Goal: Information Seeking & Learning: Learn about a topic

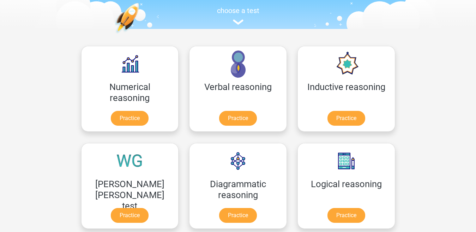
scroll to position [73, 0]
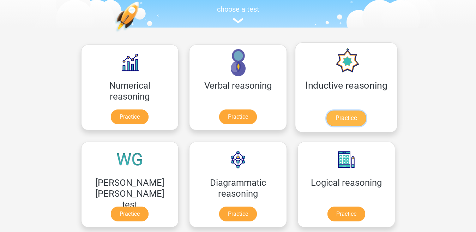
click at [326, 117] on link "Practice" at bounding box center [345, 118] width 39 height 16
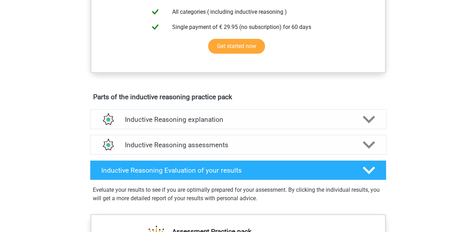
scroll to position [121, 0]
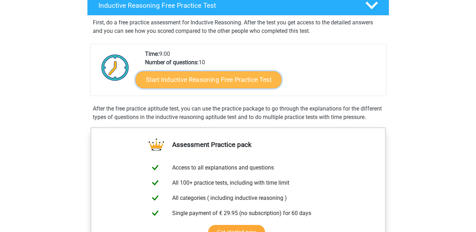
click at [257, 79] on link "Start Inductive Reasoning Free Practice Test" at bounding box center [208, 79] width 146 height 17
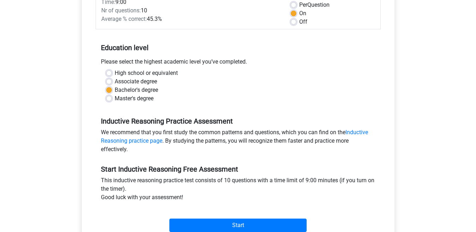
scroll to position [226, 0]
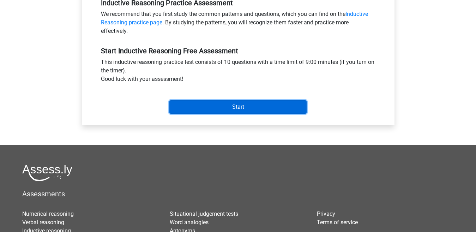
click at [258, 107] on input "Start" at bounding box center [237, 106] width 137 height 13
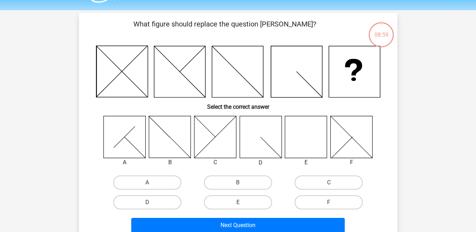
scroll to position [21, 0]
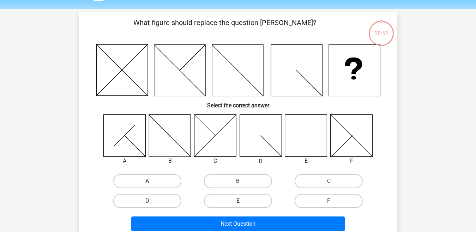
click at [256, 198] on label "E" at bounding box center [238, 201] width 68 height 14
click at [242, 201] on input "E" at bounding box center [240, 203] width 5 height 5
radio input "true"
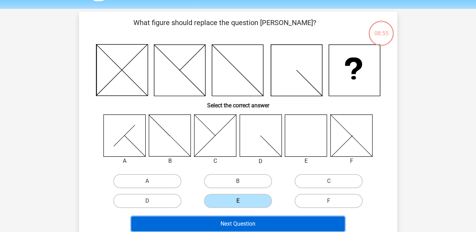
click at [252, 225] on button "Next Question" at bounding box center [237, 223] width 213 height 15
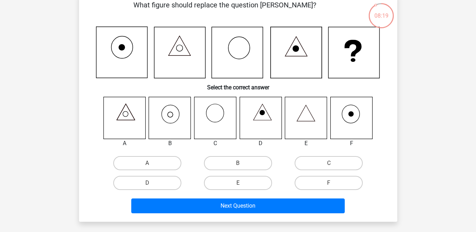
scroll to position [44, 0]
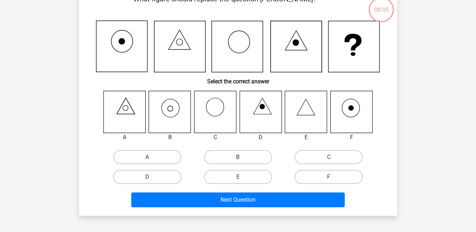
click at [218, 159] on label "B" at bounding box center [238, 157] width 68 height 14
click at [238, 159] on input "B" at bounding box center [240, 159] width 5 height 5
radio input "true"
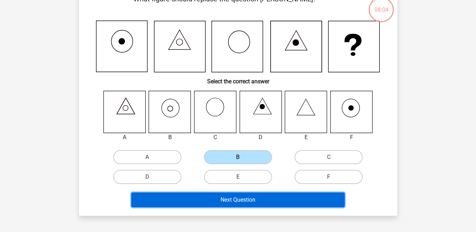
click at [221, 198] on button "Next Question" at bounding box center [237, 199] width 213 height 15
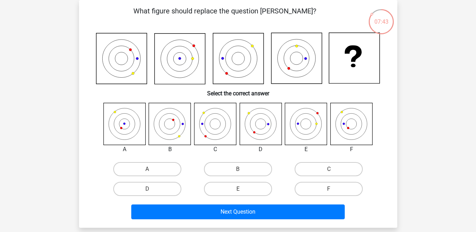
scroll to position [0, 0]
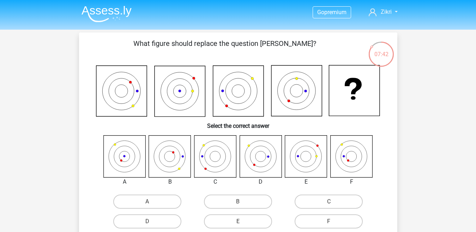
click at [115, 15] on img at bounding box center [106, 14] width 50 height 17
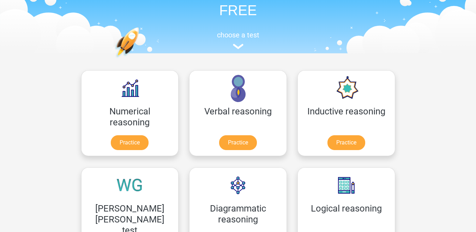
scroll to position [57, 0]
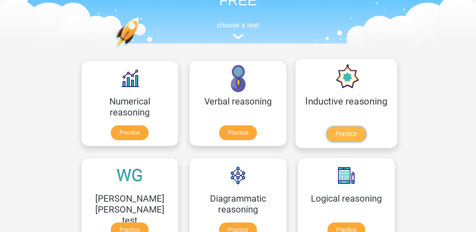
click at [326, 133] on link "Practice" at bounding box center [345, 134] width 39 height 16
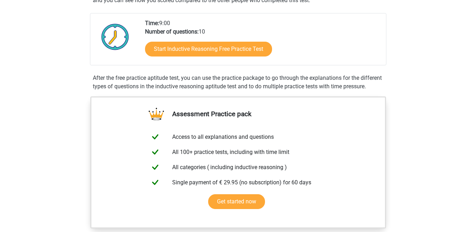
scroll to position [61, 0]
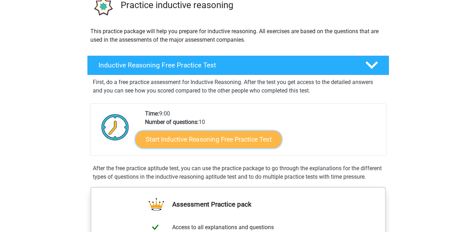
click at [242, 137] on link "Start Inductive Reasoning Free Practice Test" at bounding box center [208, 138] width 146 height 17
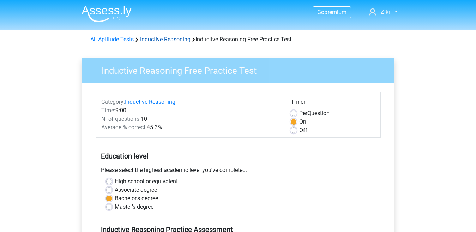
click at [157, 41] on link "Inductive Reasoning" at bounding box center [165, 39] width 50 height 7
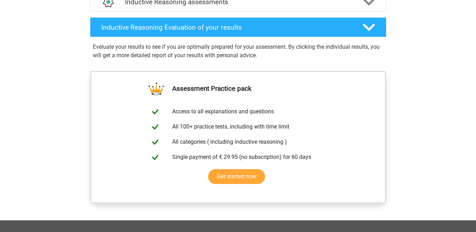
scroll to position [367, 0]
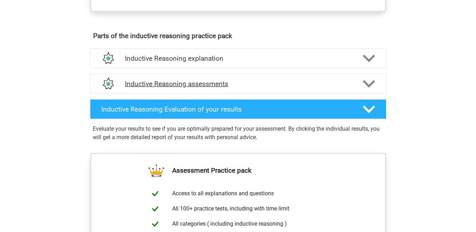
click at [371, 93] on div "Inductive Reasoning assessments" at bounding box center [238, 84] width 296 height 20
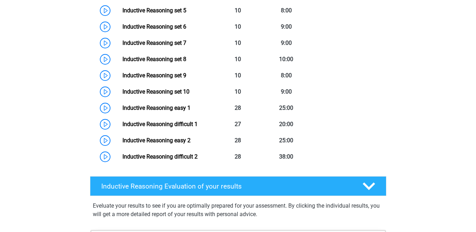
scroll to position [573, 0]
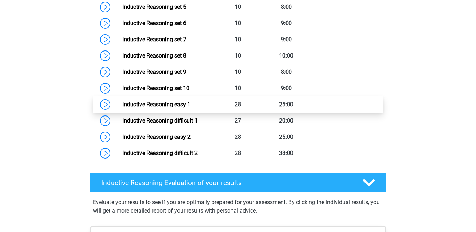
click at [190, 108] on link "Inductive Reasoning easy 1" at bounding box center [156, 104] width 68 height 7
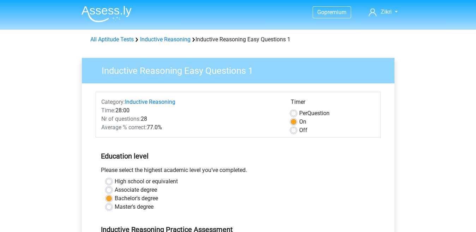
scroll to position [66, 0]
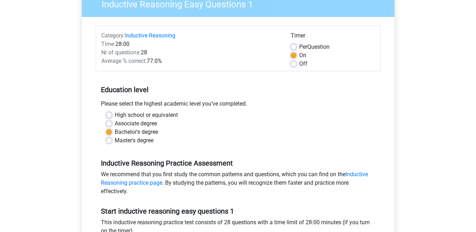
click at [106, 145] on div "Master's degree" at bounding box center [238, 140] width 264 height 8
click at [112, 142] on div "Master's degree" at bounding box center [238, 140] width 264 height 8
click at [107, 144] on div "Master's degree" at bounding box center [238, 140] width 264 height 8
click at [115, 141] on label "Master's degree" at bounding box center [134, 140] width 39 height 8
click at [110, 141] on input "Master's degree" at bounding box center [109, 139] width 6 height 7
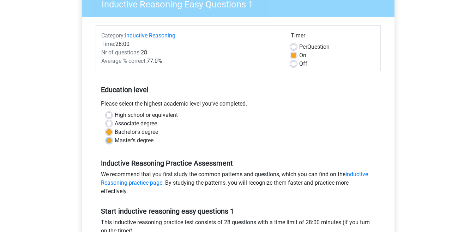
radio input "true"
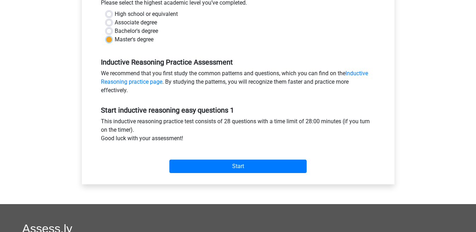
scroll to position [170, 0]
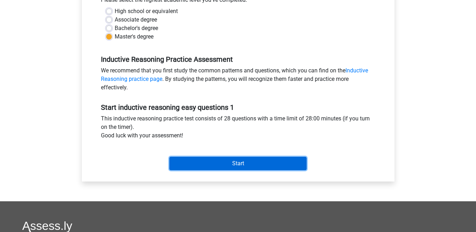
click at [282, 166] on input "Start" at bounding box center [237, 163] width 137 height 13
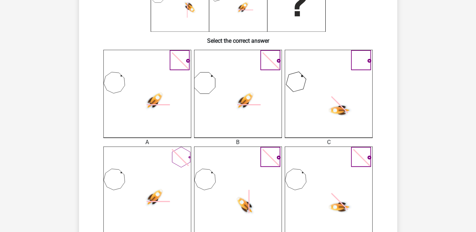
scroll to position [198, 0]
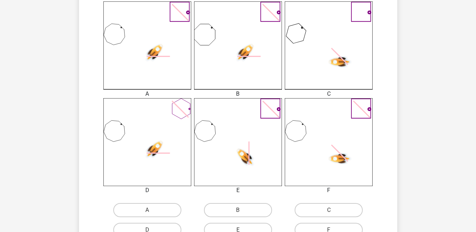
click at [161, 65] on use at bounding box center [154, 53] width 24 height 24
click at [165, 227] on label "D" at bounding box center [147, 230] width 68 height 14
click at [152, 230] on input "D" at bounding box center [149, 232] width 5 height 5
radio input "true"
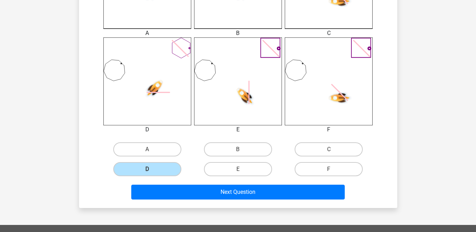
scroll to position [270, 0]
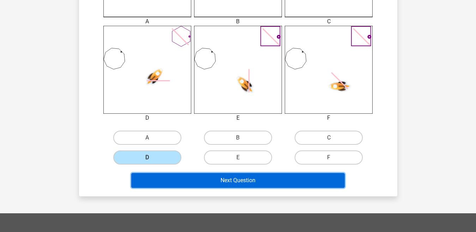
click at [327, 182] on button "Next Question" at bounding box center [237, 180] width 213 height 15
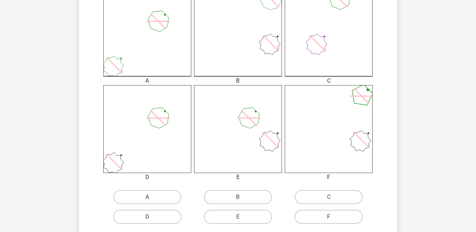
scroll to position [238, 0]
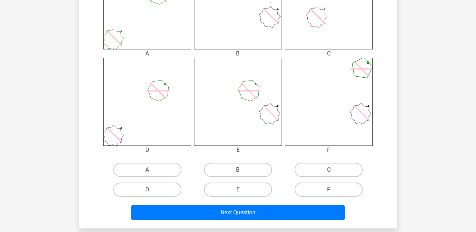
click at [258, 165] on label "B" at bounding box center [238, 170] width 68 height 14
click at [242, 170] on input "B" at bounding box center [240, 172] width 5 height 5
radio input "true"
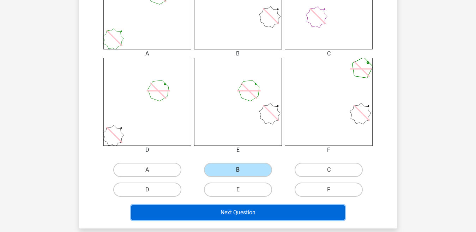
click at [253, 209] on button "Next Question" at bounding box center [237, 212] width 213 height 15
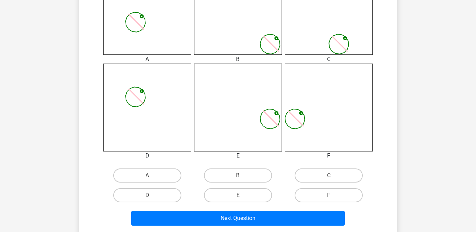
scroll to position [240, 0]
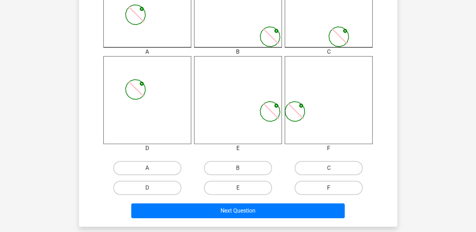
click at [351, 191] on label "F" at bounding box center [328, 188] width 68 height 14
click at [333, 191] on input "F" at bounding box center [331, 190] width 5 height 5
radio input "true"
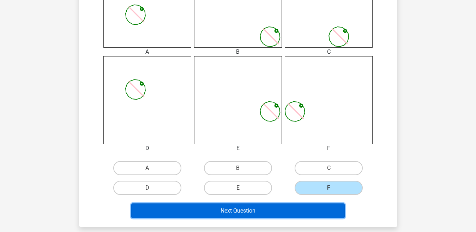
click at [320, 206] on button "Next Question" at bounding box center [237, 210] width 213 height 15
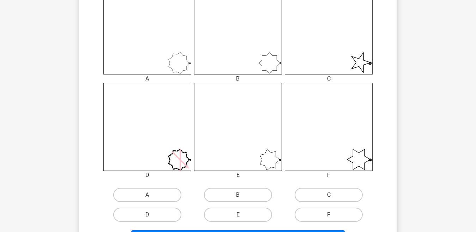
scroll to position [232, 0]
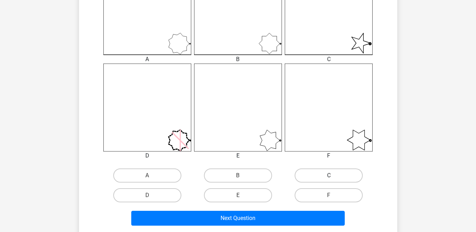
click at [331, 168] on label "C" at bounding box center [328, 175] width 68 height 14
click at [331, 175] on input "C" at bounding box center [331, 177] width 5 height 5
radio input "true"
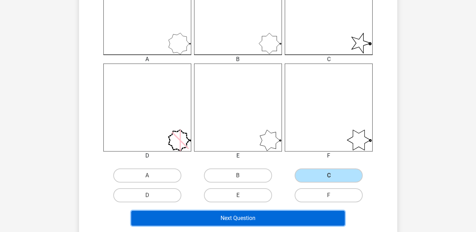
click at [297, 211] on button "Next Question" at bounding box center [237, 218] width 213 height 15
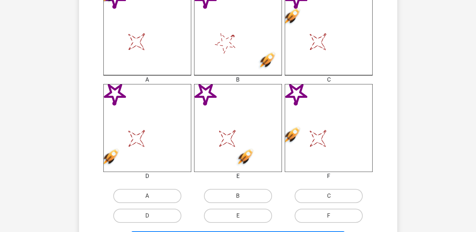
scroll to position [238, 0]
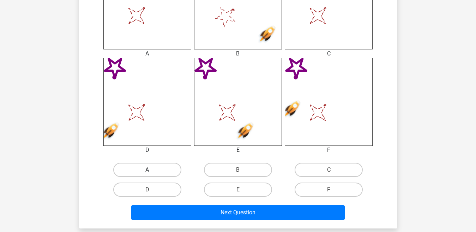
click at [171, 168] on label "A" at bounding box center [147, 170] width 68 height 14
click at [152, 170] on input "A" at bounding box center [149, 172] width 5 height 5
radio input "true"
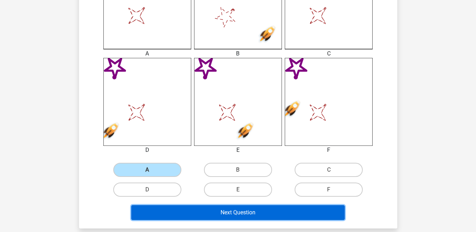
click at [197, 211] on button "Next Question" at bounding box center [237, 212] width 213 height 15
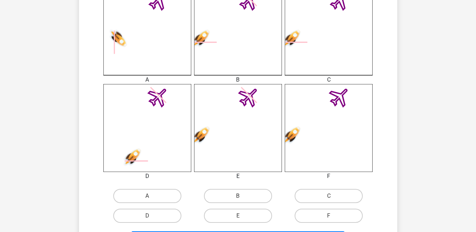
scroll to position [216, 0]
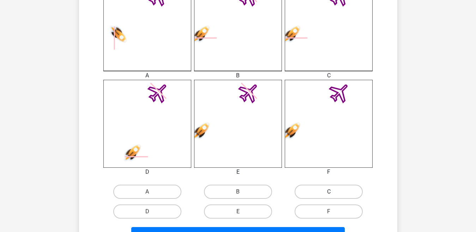
click at [353, 184] on label "C" at bounding box center [328, 191] width 68 height 14
click at [333, 191] on input "C" at bounding box center [331, 193] width 5 height 5
radio input "true"
click at [320, 226] on div "Next Question" at bounding box center [238, 232] width 296 height 23
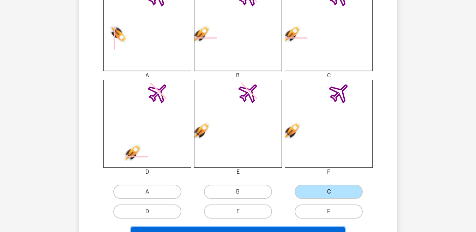
click at [320, 230] on button "Next Question" at bounding box center [237, 234] width 213 height 15
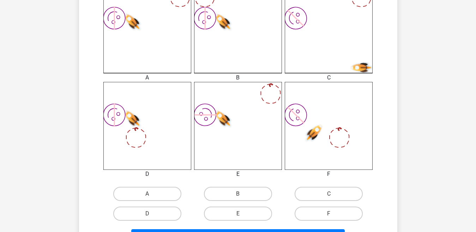
scroll to position [221, 0]
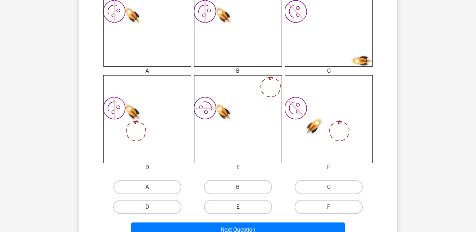
click at [165, 187] on label "A" at bounding box center [147, 187] width 68 height 14
click at [152, 187] on input "A" at bounding box center [149, 189] width 5 height 5
radio input "true"
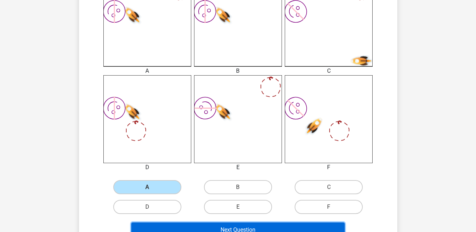
click at [191, 223] on button "Next Question" at bounding box center [237, 229] width 213 height 15
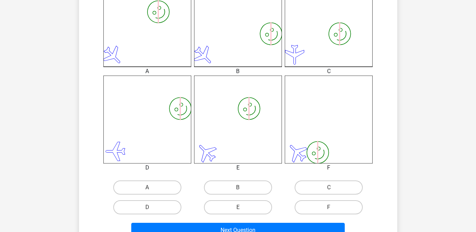
scroll to position [223, 0]
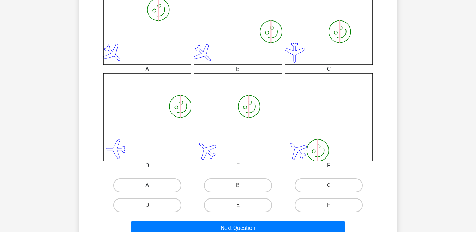
click at [168, 184] on label "A" at bounding box center [147, 185] width 68 height 14
click at [152, 185] on input "A" at bounding box center [149, 187] width 5 height 5
radio input "true"
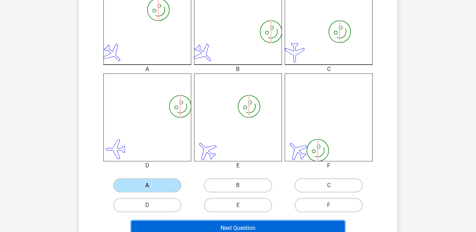
click at [207, 221] on button "Next Question" at bounding box center [237, 227] width 213 height 15
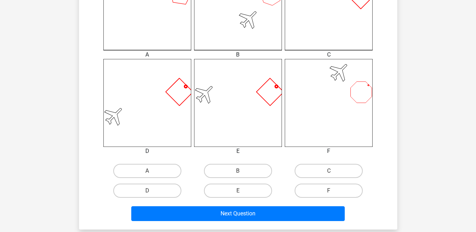
scroll to position [238, 0]
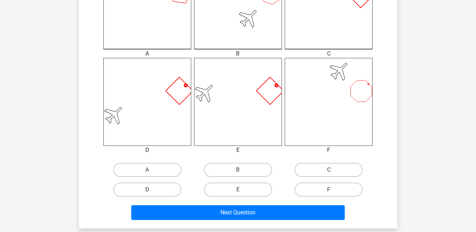
click at [172, 188] on label "D" at bounding box center [147, 189] width 68 height 14
click at [152, 189] on input "D" at bounding box center [149, 191] width 5 height 5
radio input "true"
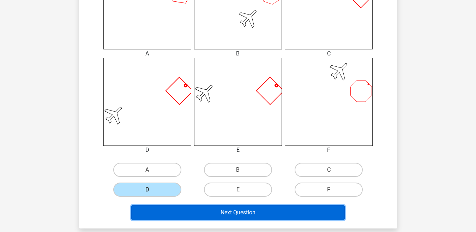
click at [183, 220] on button "Next Question" at bounding box center [237, 212] width 213 height 15
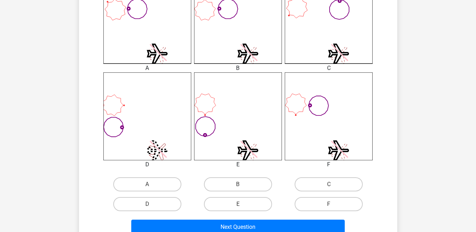
scroll to position [225, 0]
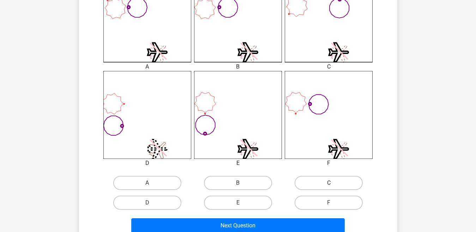
click at [302, 182] on label "C" at bounding box center [328, 183] width 68 height 14
click at [329, 183] on input "C" at bounding box center [331, 185] width 5 height 5
radio input "true"
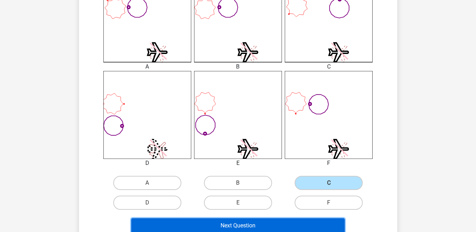
click at [288, 219] on button "Next Question" at bounding box center [237, 225] width 213 height 15
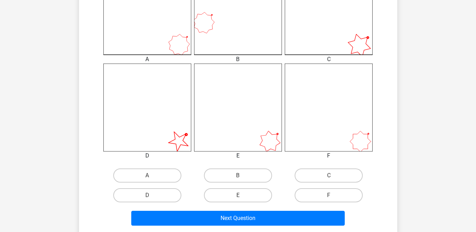
scroll to position [235, 0]
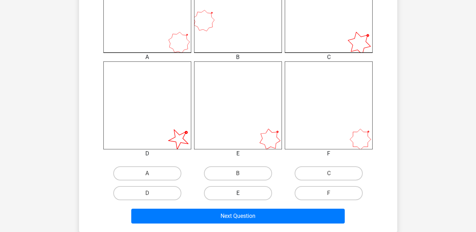
click at [265, 196] on label "E" at bounding box center [238, 193] width 68 height 14
click at [242, 196] on input "E" at bounding box center [240, 195] width 5 height 5
radio input "true"
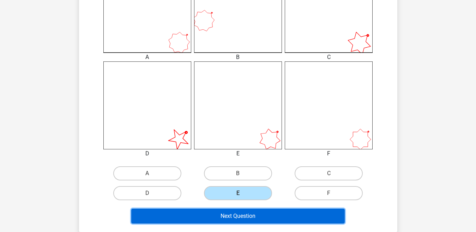
click at [263, 214] on button "Next Question" at bounding box center [237, 215] width 213 height 15
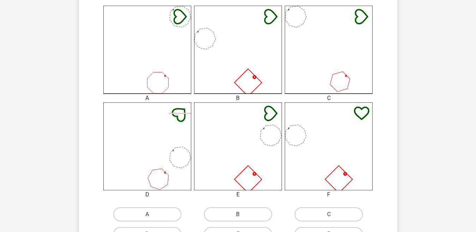
scroll to position [209, 0]
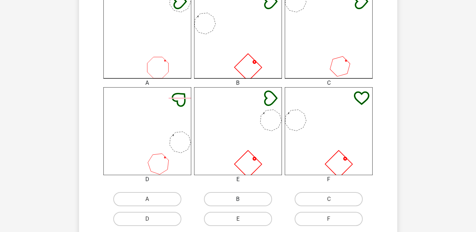
click at [257, 200] on label "B" at bounding box center [238, 199] width 68 height 14
click at [242, 200] on input "B" at bounding box center [240, 201] width 5 height 5
radio input "true"
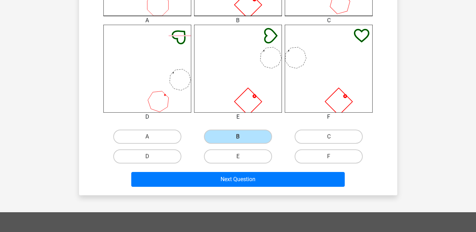
scroll to position [292, 0]
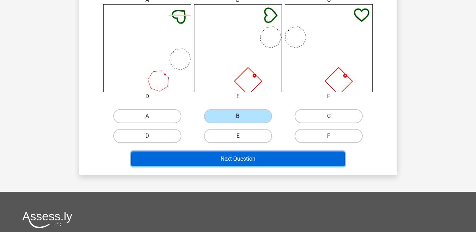
click at [311, 164] on button "Next Question" at bounding box center [237, 158] width 213 height 15
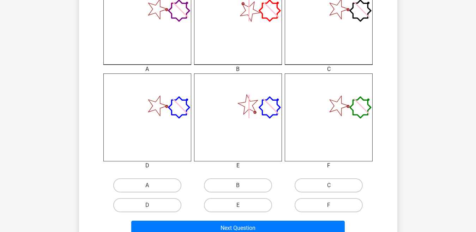
scroll to position [235, 0]
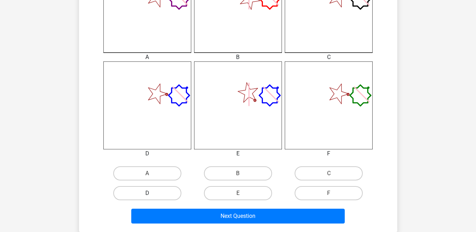
click at [178, 195] on label "D" at bounding box center [147, 193] width 68 height 14
click at [152, 195] on input "D" at bounding box center [149, 195] width 5 height 5
radio input "true"
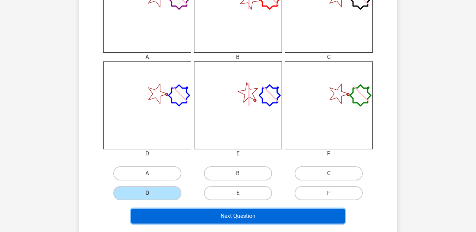
click at [189, 219] on button "Next Question" at bounding box center [237, 215] width 213 height 15
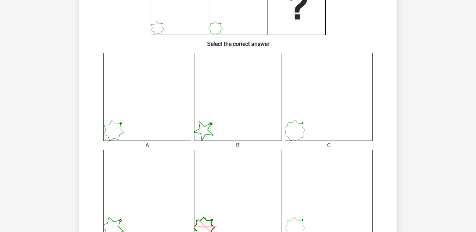
scroll to position [197, 0]
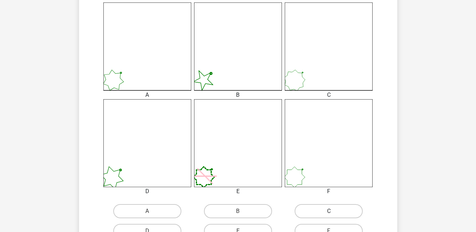
click at [322, 214] on label "C" at bounding box center [328, 211] width 68 height 14
click at [329, 214] on input "C" at bounding box center [331, 213] width 5 height 5
radio input "true"
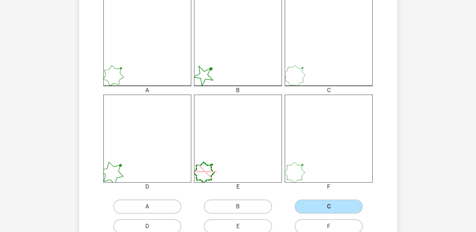
scroll to position [261, 0]
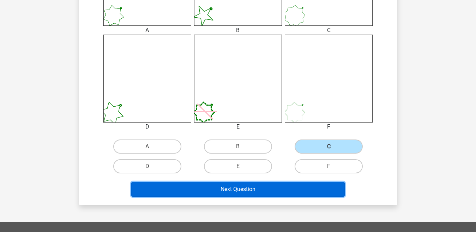
click at [321, 182] on button "Next Question" at bounding box center [237, 189] width 213 height 15
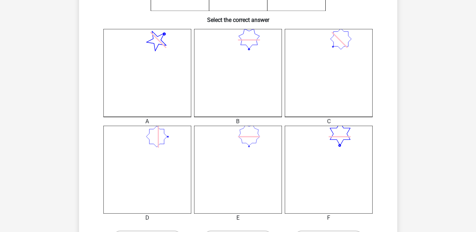
scroll to position [211, 0]
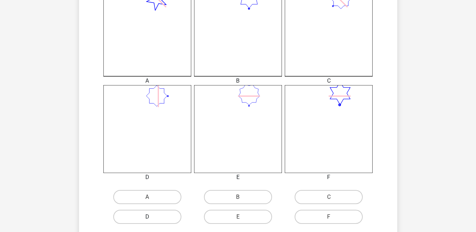
click at [174, 219] on label "D" at bounding box center [147, 216] width 68 height 14
click at [152, 219] on input "D" at bounding box center [149, 219] width 5 height 5
radio input "true"
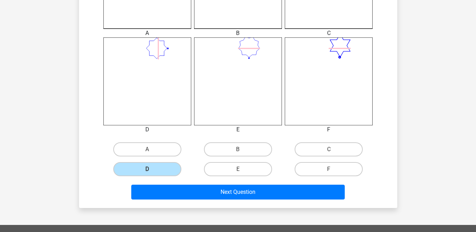
scroll to position [267, 0]
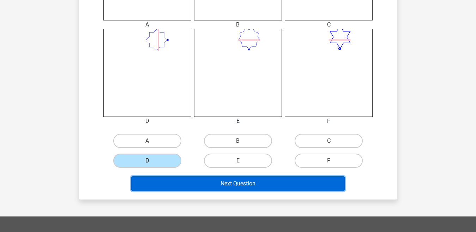
click at [323, 183] on button "Next Question" at bounding box center [237, 183] width 213 height 15
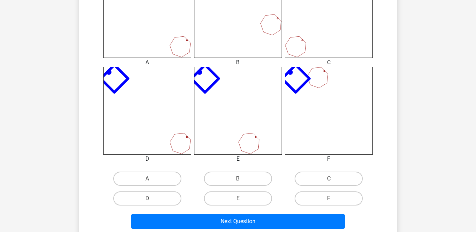
scroll to position [233, 0]
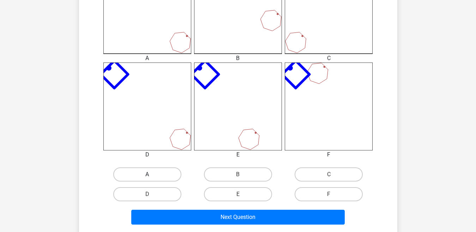
click at [166, 171] on label "A" at bounding box center [147, 174] width 68 height 14
click at [152, 174] on input "A" at bounding box center [149, 176] width 5 height 5
radio input "true"
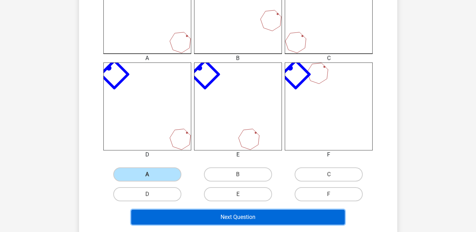
click at [179, 220] on button "Next Question" at bounding box center [237, 216] width 213 height 15
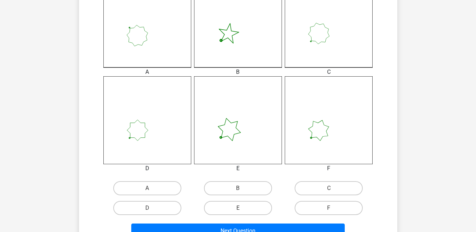
scroll to position [221, 0]
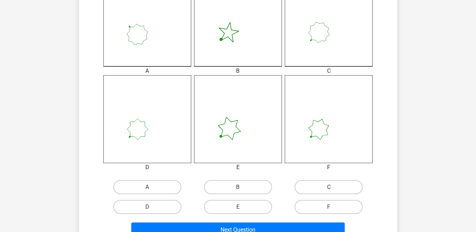
click at [310, 183] on label "C" at bounding box center [328, 187] width 68 height 14
click at [329, 187] on input "C" at bounding box center [331, 189] width 5 height 5
radio input "true"
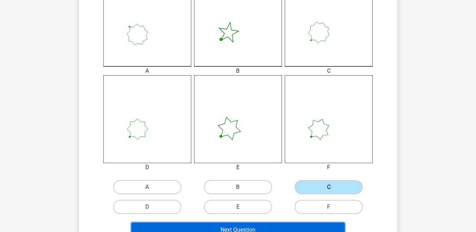
click at [303, 224] on button "Next Question" at bounding box center [237, 229] width 213 height 15
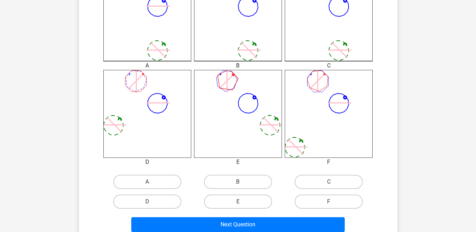
scroll to position [240, 0]
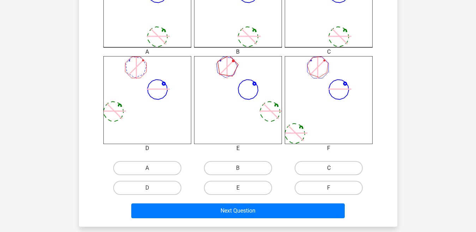
click at [326, 167] on label "C" at bounding box center [328, 168] width 68 height 14
click at [329, 168] on input "C" at bounding box center [331, 170] width 5 height 5
radio input "true"
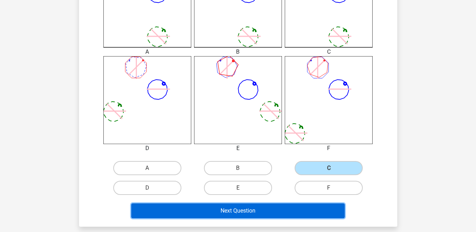
click at [296, 208] on button "Next Question" at bounding box center [237, 210] width 213 height 15
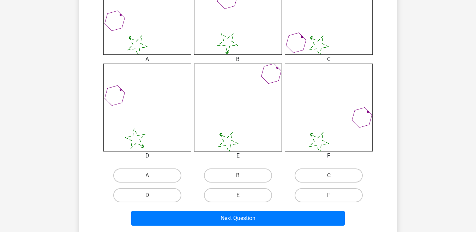
scroll to position [235, 0]
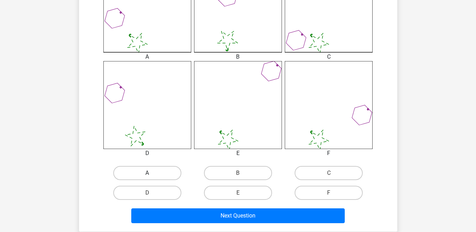
click at [135, 173] on label "A" at bounding box center [147, 173] width 68 height 14
click at [147, 173] on input "A" at bounding box center [149, 175] width 5 height 5
radio input "true"
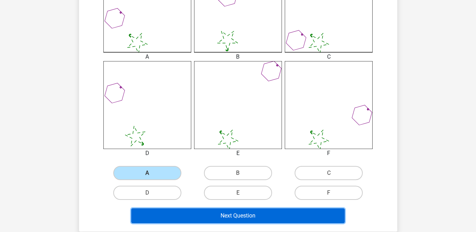
click at [179, 215] on button "Next Question" at bounding box center [237, 215] width 213 height 15
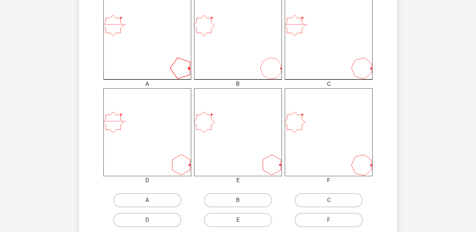
scroll to position [213, 0]
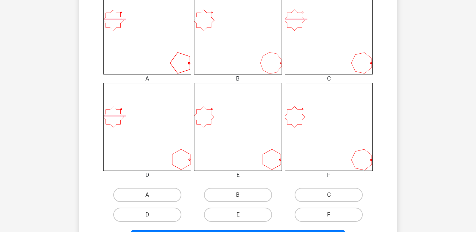
click at [242, 196] on input "B" at bounding box center [240, 197] width 5 height 5
radio input "true"
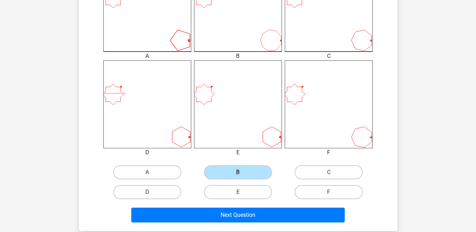
scroll to position [237, 0]
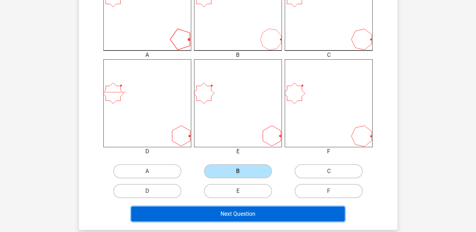
click at [325, 214] on button "Next Question" at bounding box center [237, 213] width 213 height 15
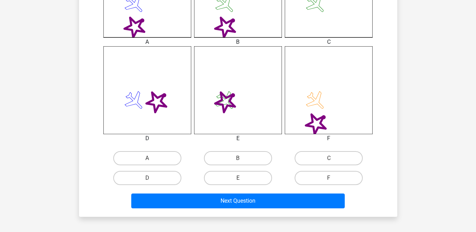
scroll to position [251, 0]
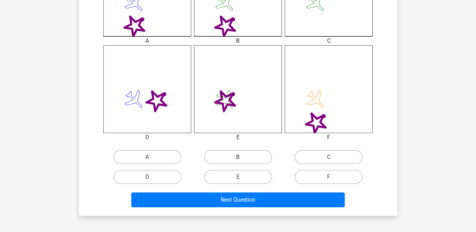
click at [251, 155] on label "B" at bounding box center [238, 157] width 68 height 14
click at [242, 157] on input "B" at bounding box center [240, 159] width 5 height 5
radio input "true"
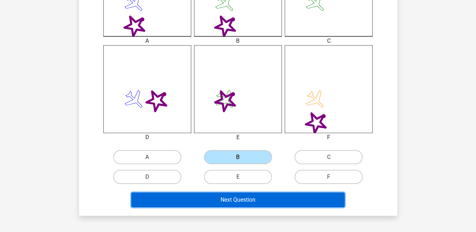
click at [236, 199] on button "Next Question" at bounding box center [237, 199] width 213 height 15
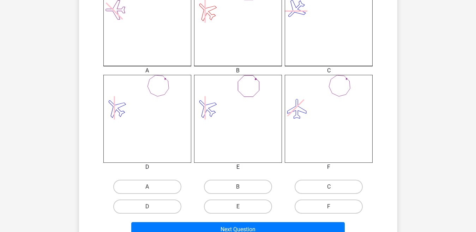
scroll to position [234, 0]
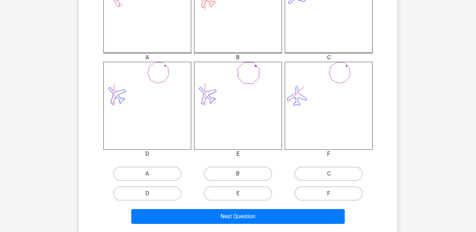
click at [150, 196] on input "D" at bounding box center [149, 195] width 5 height 5
radio input "true"
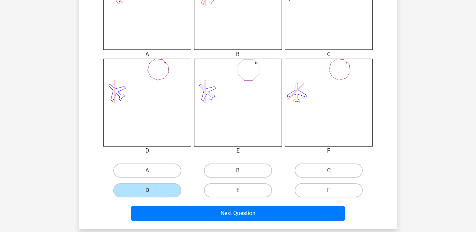
scroll to position [239, 0]
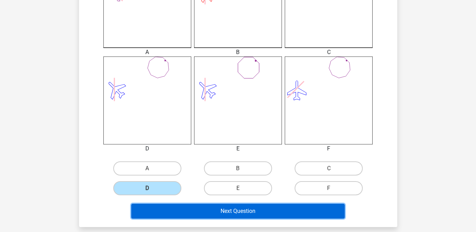
click at [322, 205] on button "Next Question" at bounding box center [237, 210] width 213 height 15
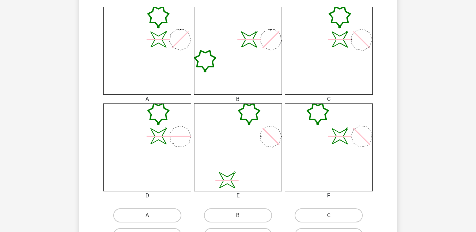
scroll to position [217, 0]
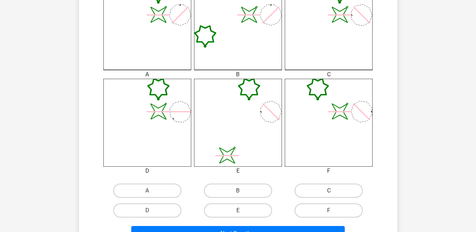
click at [311, 191] on label "C" at bounding box center [328, 190] width 68 height 14
click at [329, 191] on input "C" at bounding box center [331, 192] width 5 height 5
radio input "true"
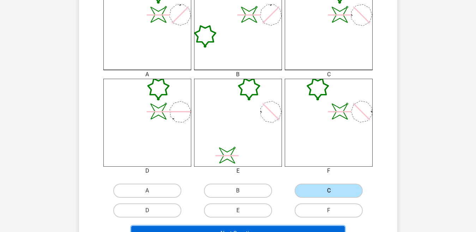
click at [309, 226] on button "Next Question" at bounding box center [237, 233] width 213 height 15
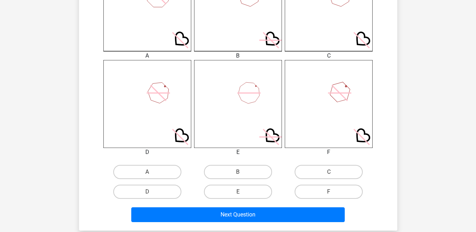
scroll to position [238, 0]
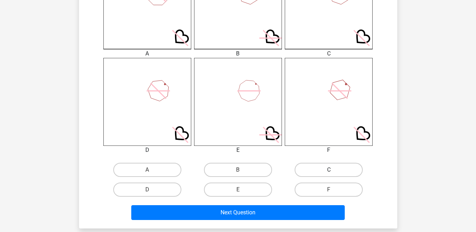
click at [354, 170] on label "C" at bounding box center [328, 170] width 68 height 14
click at [333, 170] on input "C" at bounding box center [331, 172] width 5 height 5
radio input "true"
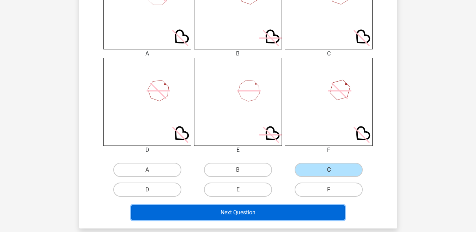
click at [323, 211] on button "Next Question" at bounding box center [237, 212] width 213 height 15
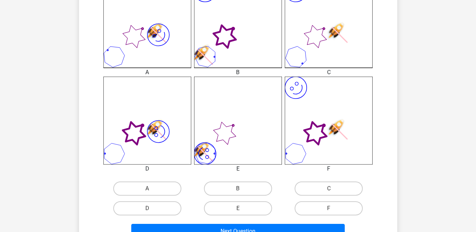
scroll to position [232, 0]
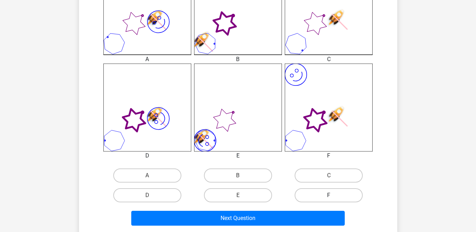
click at [313, 192] on label "F" at bounding box center [328, 195] width 68 height 14
click at [329, 195] on input "F" at bounding box center [331, 197] width 5 height 5
radio input "true"
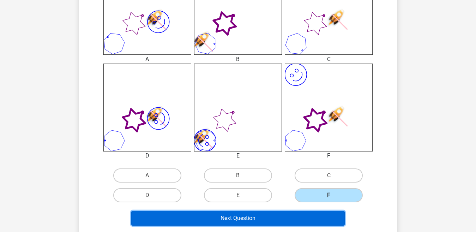
click at [296, 217] on button "Next Question" at bounding box center [237, 218] width 213 height 15
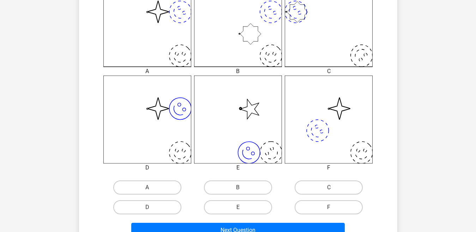
scroll to position [227, 0]
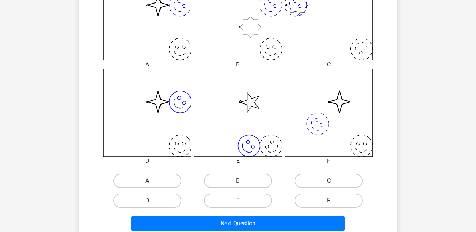
click at [162, 173] on div "A" at bounding box center [147, 181] width 91 height 20
click at [171, 183] on label "A" at bounding box center [147, 180] width 68 height 14
click at [152, 183] on input "A" at bounding box center [149, 183] width 5 height 5
radio input "true"
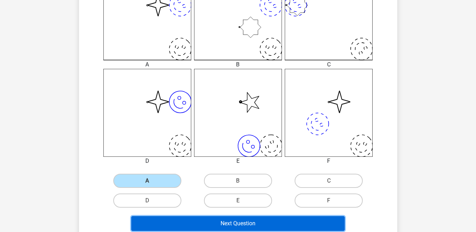
click at [189, 225] on button "Next Question" at bounding box center [237, 223] width 213 height 15
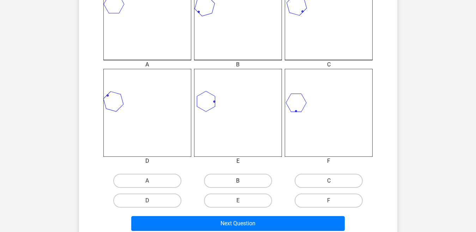
click at [251, 184] on label "B" at bounding box center [238, 180] width 68 height 14
click at [242, 184] on input "B" at bounding box center [240, 183] width 5 height 5
radio input "true"
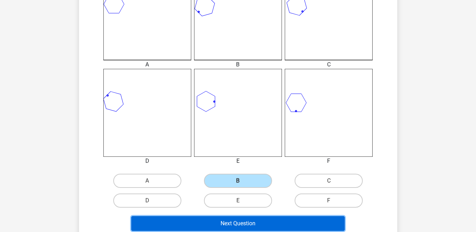
click at [255, 220] on button "Next Question" at bounding box center [237, 223] width 213 height 15
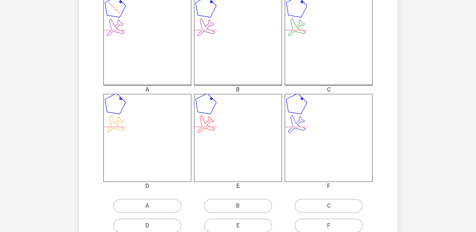
scroll to position [238, 0]
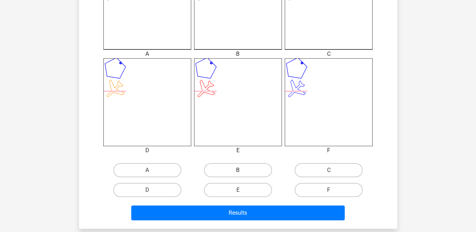
click at [269, 171] on label "B" at bounding box center [238, 170] width 68 height 14
click at [242, 171] on input "B" at bounding box center [240, 172] width 5 height 5
radio input "true"
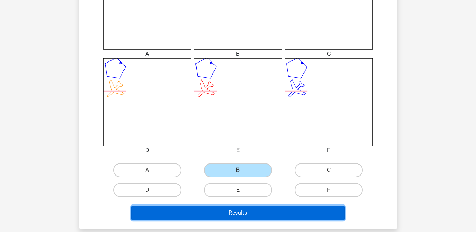
click at [261, 207] on button "Results" at bounding box center [237, 212] width 213 height 15
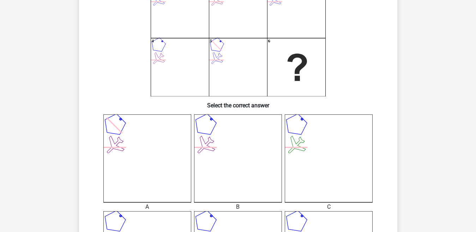
scroll to position [58, 0]
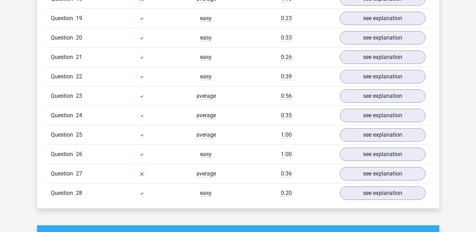
scroll to position [937, 0]
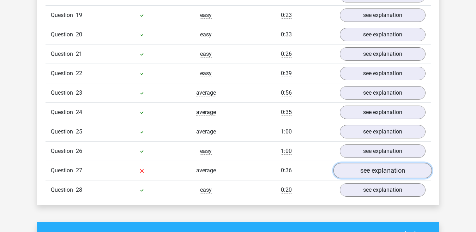
click at [385, 171] on link "see explanation" at bounding box center [382, 171] width 98 height 16
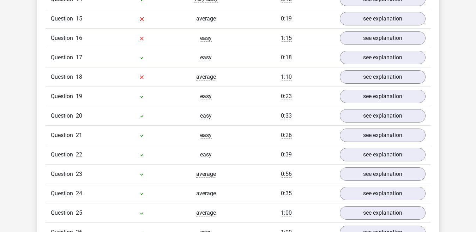
scroll to position [847, 0]
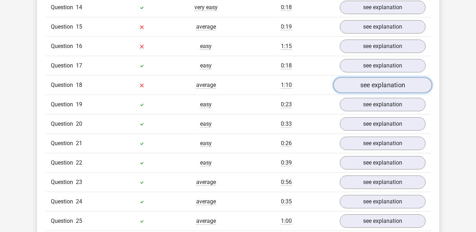
click at [407, 84] on link "see explanation" at bounding box center [382, 85] width 98 height 16
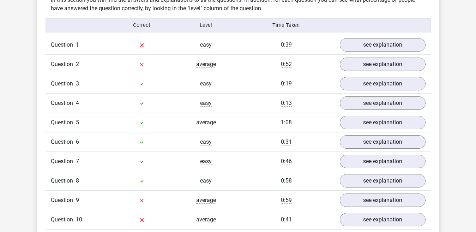
scroll to position [553, 0]
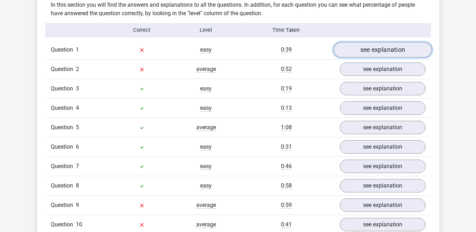
click at [408, 50] on link "see explanation" at bounding box center [382, 50] width 98 height 16
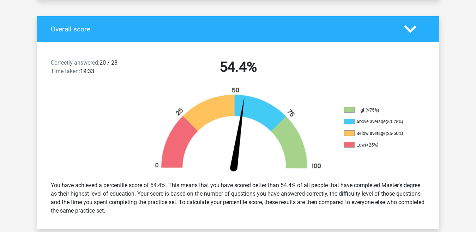
scroll to position [132, 0]
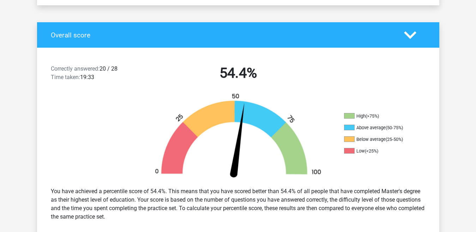
click at [407, 36] on polygon at bounding box center [410, 35] width 12 height 8
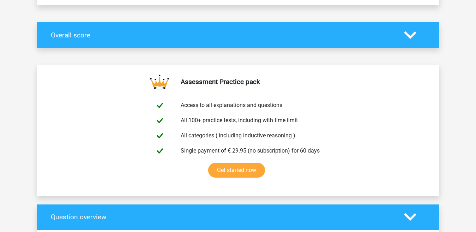
click at [403, 42] on div "Overall score" at bounding box center [238, 34] width 402 height 25
click at [407, 40] on icon at bounding box center [410, 35] width 12 height 12
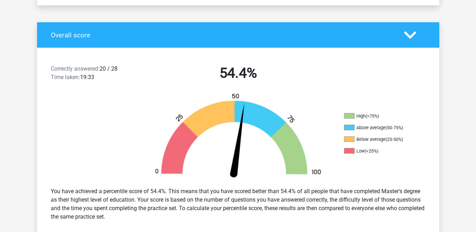
click at [407, 40] on icon at bounding box center [410, 35] width 12 height 12
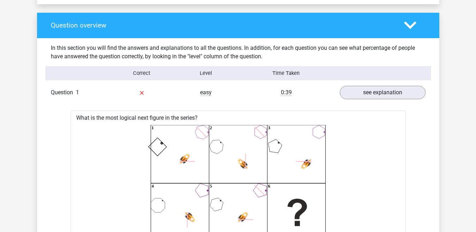
scroll to position [329, 0]
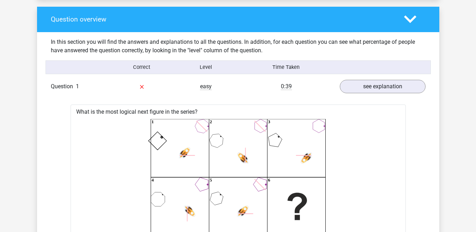
click at [404, 24] on icon at bounding box center [410, 19] width 12 height 12
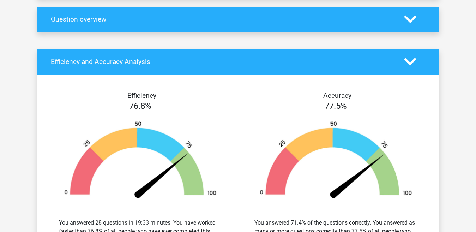
scroll to position [343, 0]
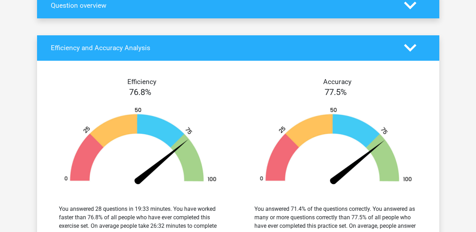
click at [414, 50] on icon at bounding box center [410, 48] width 12 height 12
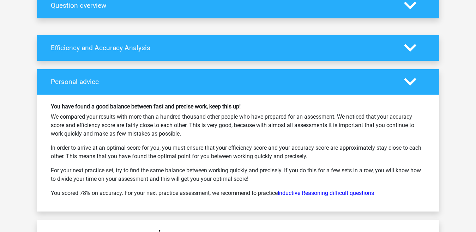
scroll to position [389, 0]
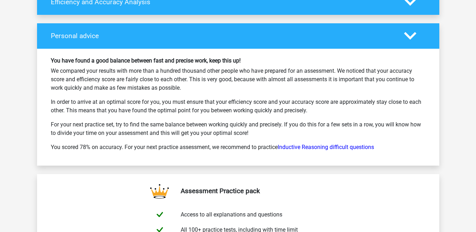
click at [408, 45] on div "Personal advice" at bounding box center [238, 35] width 402 height 25
click at [410, 40] on icon at bounding box center [410, 36] width 12 height 12
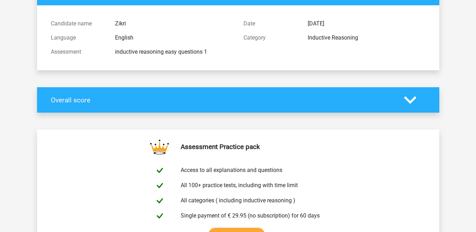
scroll to position [62, 0]
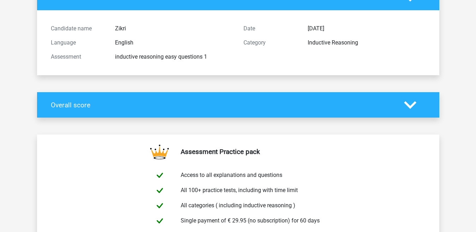
click at [409, 105] on icon at bounding box center [410, 105] width 12 height 12
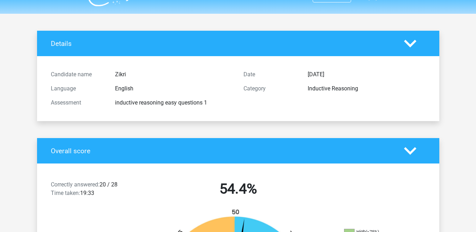
scroll to position [0, 0]
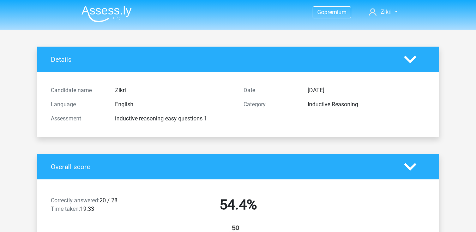
click at [419, 56] on div at bounding box center [414, 59] width 32 height 12
click at [411, 61] on polygon at bounding box center [410, 59] width 12 height 8
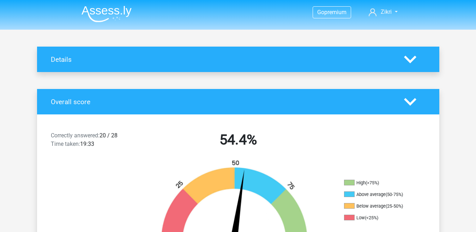
click at [98, 13] on img at bounding box center [106, 14] width 50 height 17
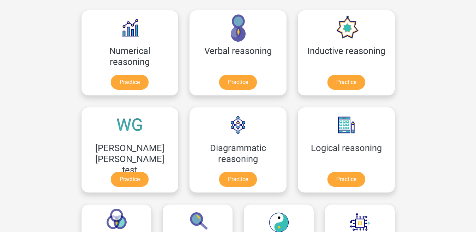
scroll to position [105, 0]
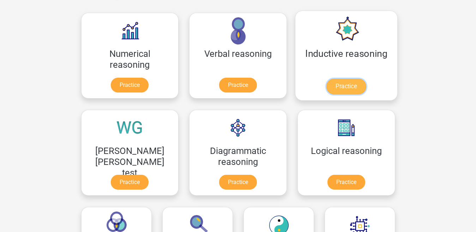
click at [326, 91] on link "Practice" at bounding box center [345, 87] width 39 height 16
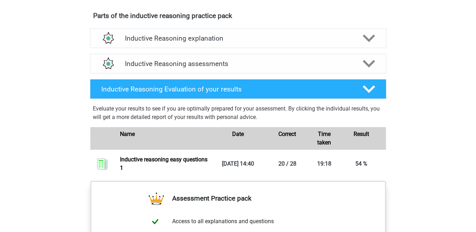
scroll to position [366, 0]
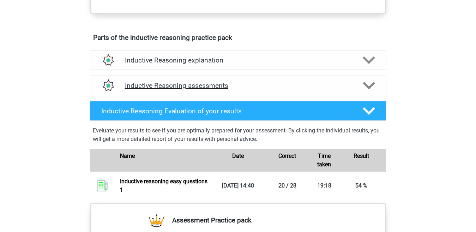
click at [361, 88] on div at bounding box center [368, 85] width 24 height 12
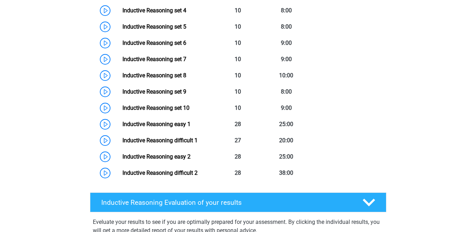
scroll to position [595, 0]
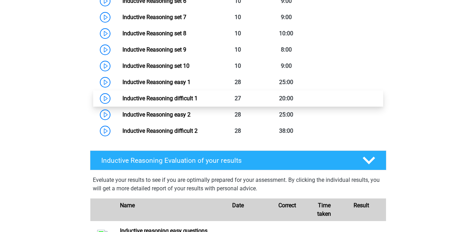
click at [197, 102] on link "Inductive Reasoning difficult 1" at bounding box center [159, 98] width 75 height 7
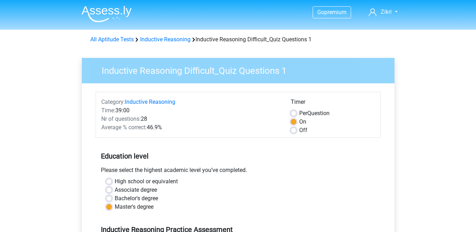
click at [112, 196] on div "Bachelor's degree" at bounding box center [238, 198] width 264 height 8
click at [114, 198] on div "Bachelor's degree" at bounding box center [238, 198] width 264 height 8
click at [115, 197] on label "Bachelor's degree" at bounding box center [136, 198] width 43 height 8
click at [110, 197] on input "Bachelor's degree" at bounding box center [109, 197] width 6 height 7
radio input "true"
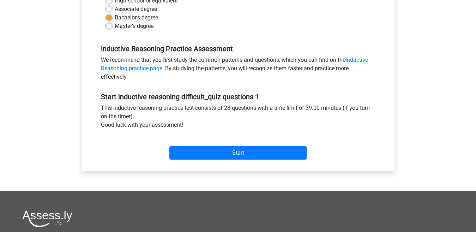
scroll to position [192, 0]
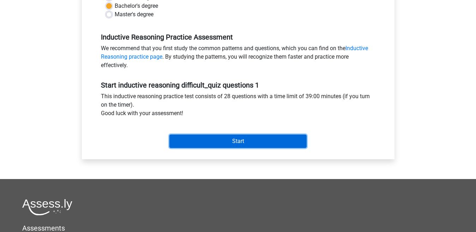
click at [288, 144] on input "Start" at bounding box center [237, 140] width 137 height 13
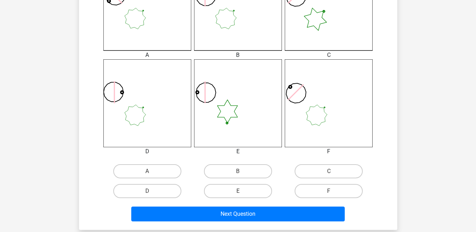
scroll to position [242, 0]
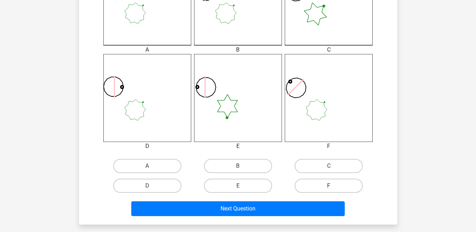
click at [317, 183] on label "F" at bounding box center [328, 185] width 68 height 14
click at [329, 185] on input "F" at bounding box center [331, 187] width 5 height 5
radio input "true"
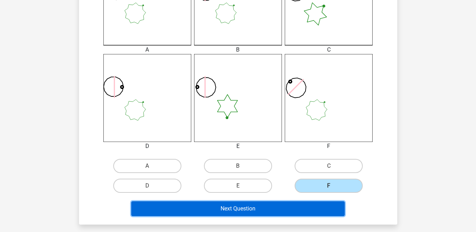
click at [308, 201] on button "Next Question" at bounding box center [237, 208] width 213 height 15
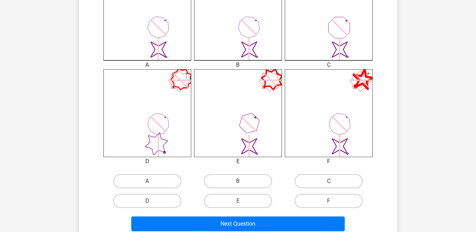
scroll to position [232, 0]
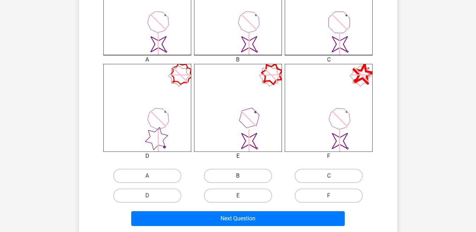
click at [246, 175] on label "B" at bounding box center [238, 176] width 68 height 14
click at [242, 176] on input "B" at bounding box center [240, 178] width 5 height 5
radio input "true"
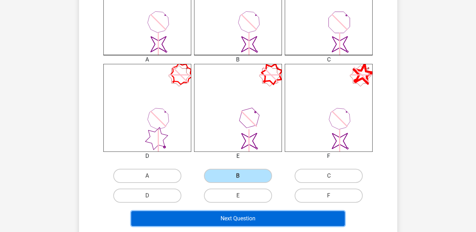
click at [243, 219] on button "Next Question" at bounding box center [237, 218] width 213 height 15
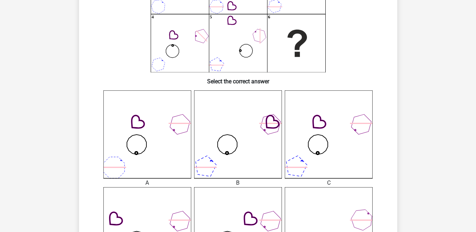
scroll to position [35, 0]
